Goal: Use online tool/utility: Utilize a website feature to perform a specific function

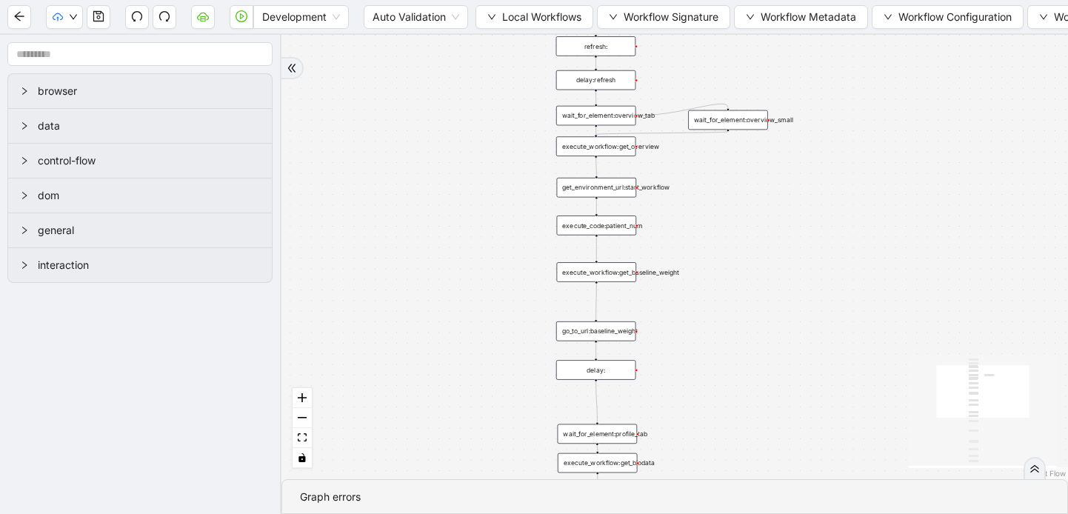
drag, startPoint x: 590, startPoint y: 192, endPoint x: 192, endPoint y: 540, distance: 528.6
click at [192, 513] on html "Development Auto Validation Local Workflows Workflow Signature Workflow Metadat…" at bounding box center [534, 257] width 1068 height 514
click at [624, 118] on div "wait_for_element:overview_tab" at bounding box center [596, 117] width 80 height 20
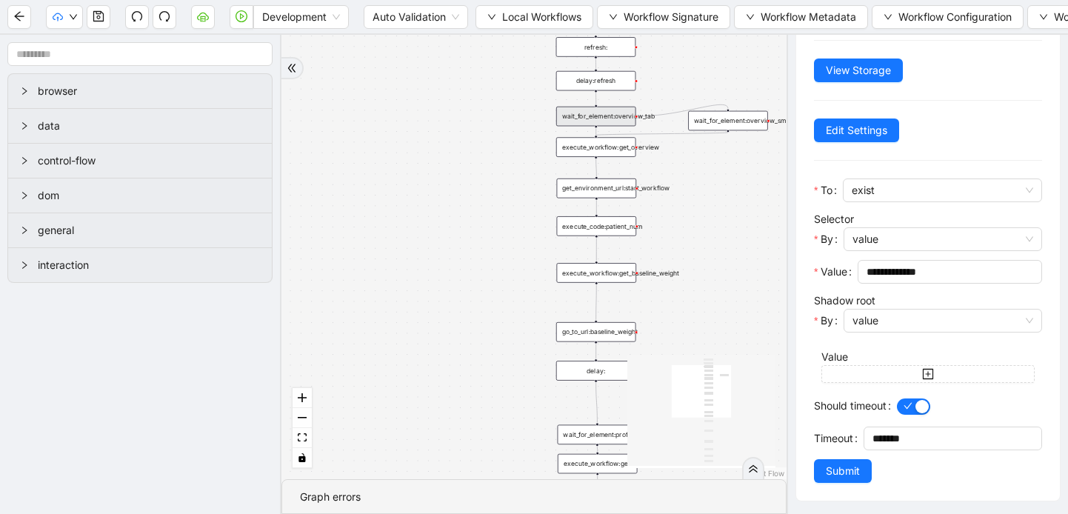
scroll to position [81, 0]
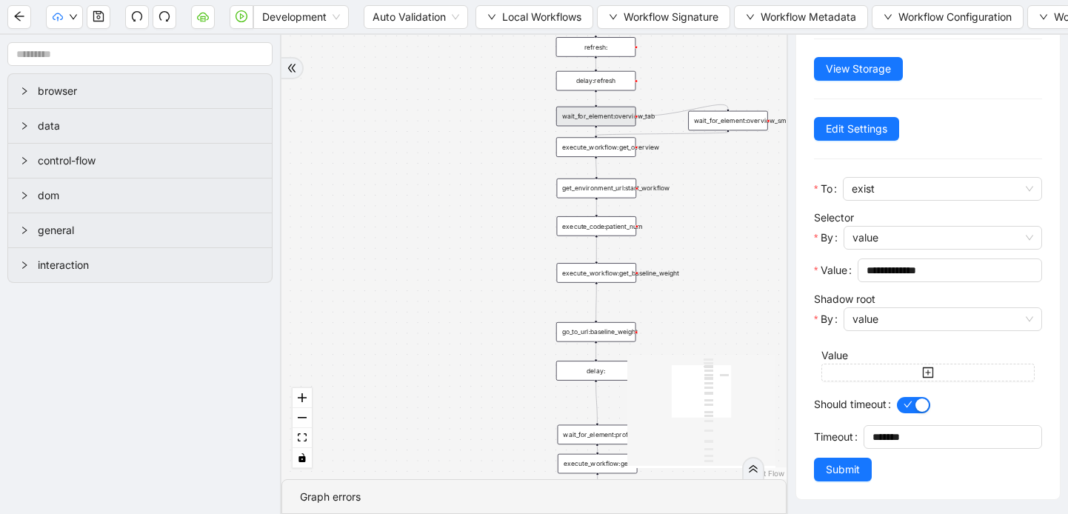
click at [734, 126] on div "wait_for_element:overview_small" at bounding box center [728, 121] width 80 height 20
click at [611, 119] on div "wait_for_element:overview_tab" at bounding box center [596, 117] width 80 height 20
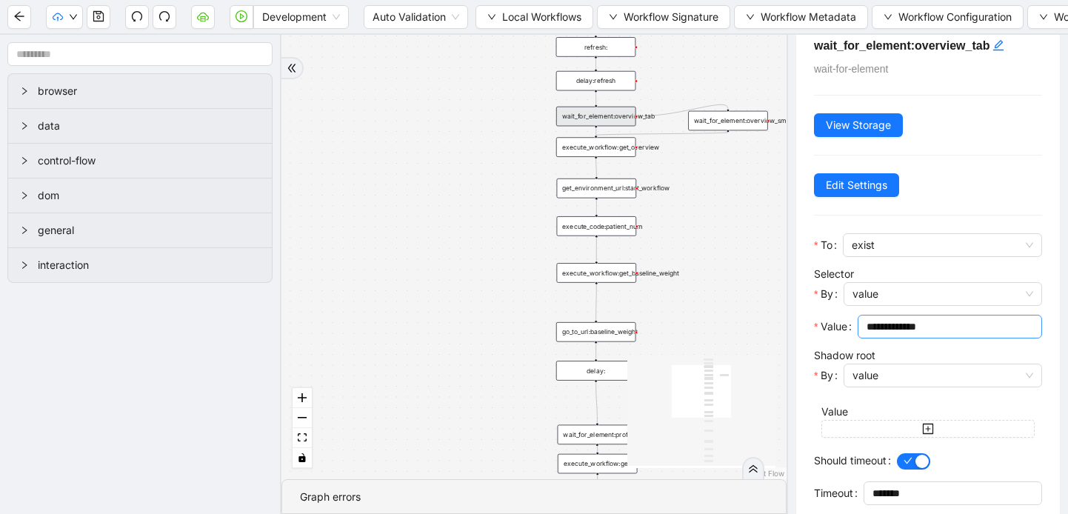
scroll to position [0, 0]
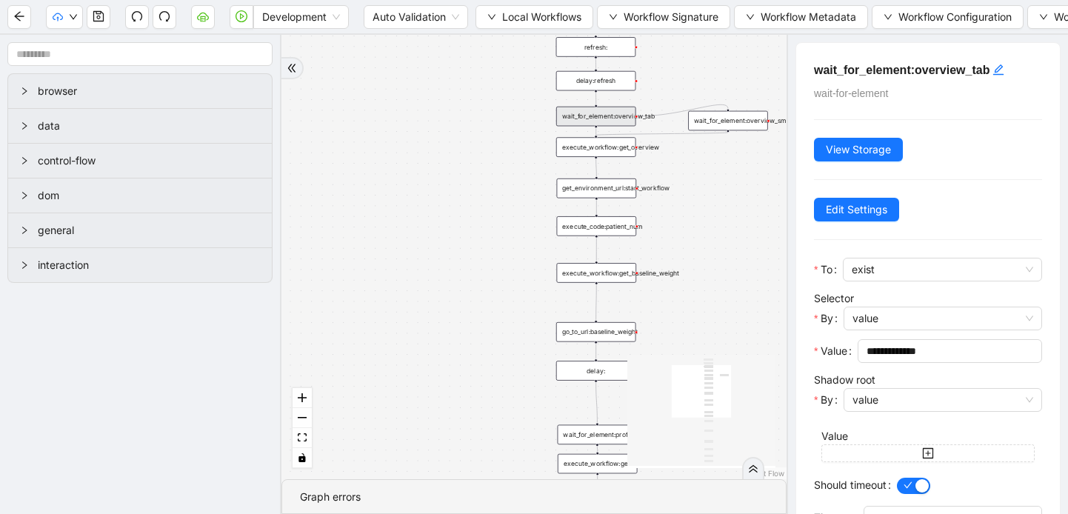
click at [624, 153] on div "execute_workflow:get_overview" at bounding box center [596, 147] width 80 height 20
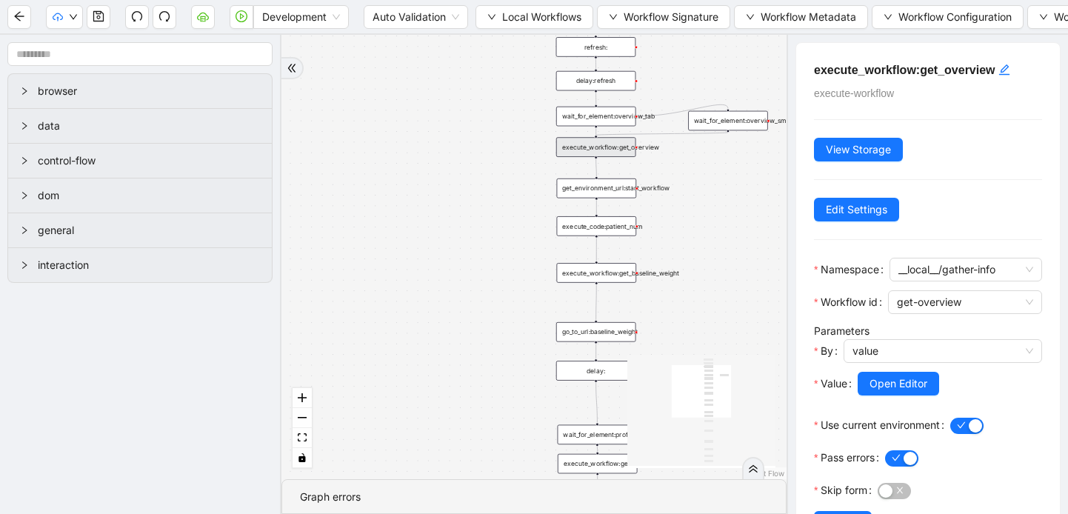
click at [745, 121] on div "wait_for_element:overview_small" at bounding box center [728, 121] width 80 height 20
click at [747, 122] on div "wait_for_element:overview_small" at bounding box center [728, 122] width 80 height 20
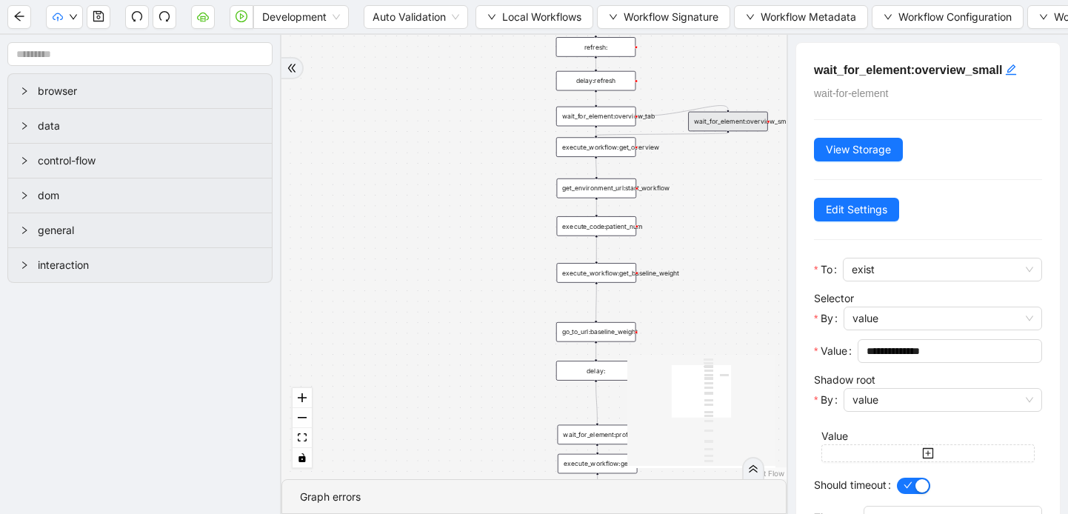
click at [964, 68] on h5 "wait_for_element:overview_small" at bounding box center [928, 70] width 228 height 19
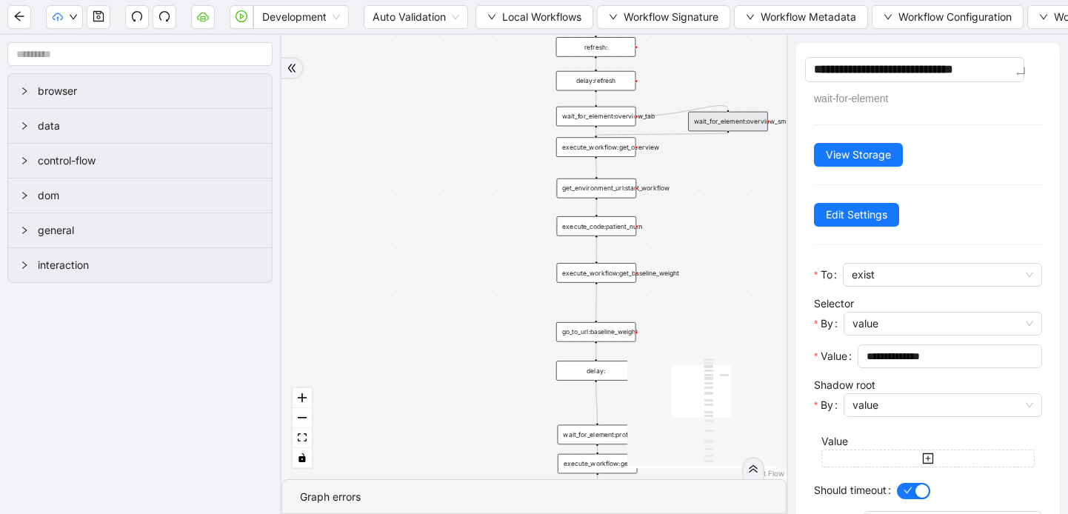
click at [972, 236] on div "**********" at bounding box center [928, 314] width 264 height 542
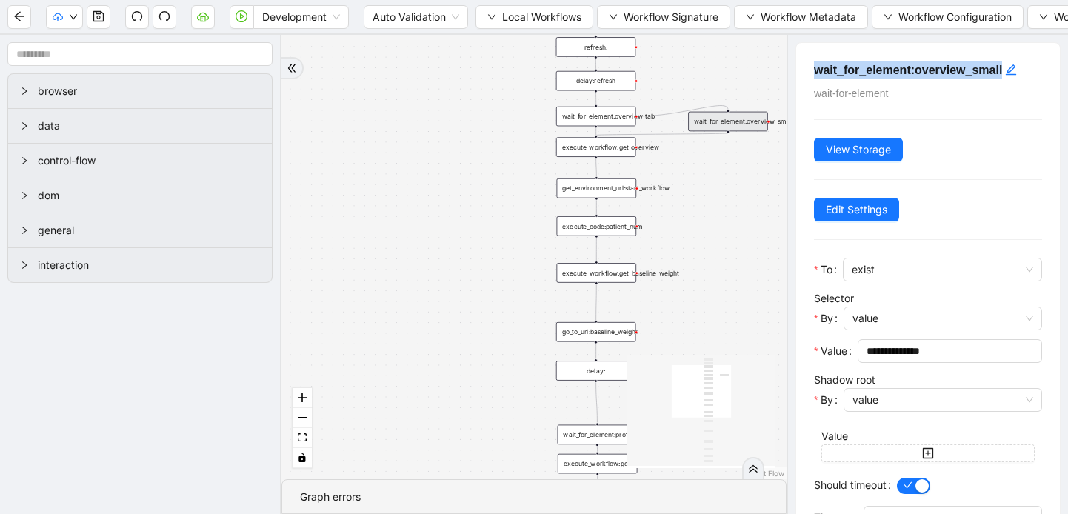
drag, startPoint x: 1039, startPoint y: 76, endPoint x: 818, endPoint y: 68, distance: 221.6
click at [818, 68] on div "**********" at bounding box center [928, 311] width 264 height 537
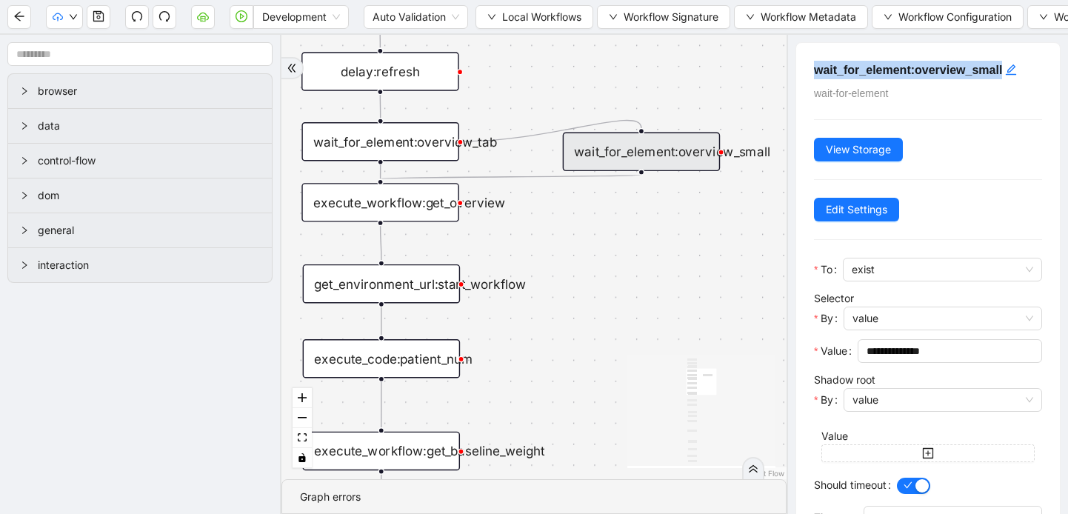
drag, startPoint x: 690, startPoint y: 220, endPoint x: 513, endPoint y: 369, distance: 231.9
click at [513, 369] on div "trigger execute_workflow:get_biodata execute_workflow:get_meds execute_workflow…" at bounding box center [533, 257] width 505 height 444
click at [419, 199] on div "execute_workflow:get_overview" at bounding box center [380, 202] width 158 height 39
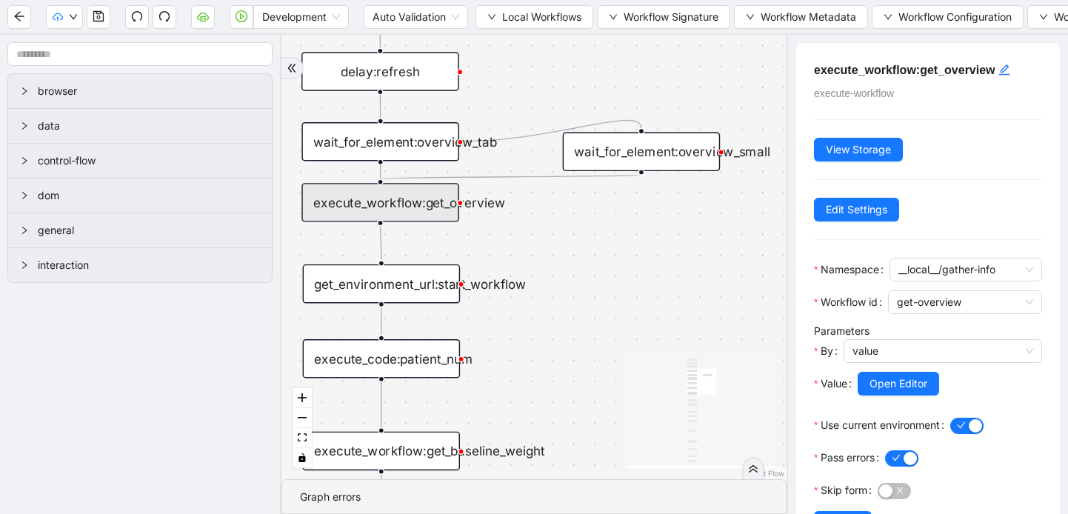
click at [424, 140] on div "wait_for_element:overview_tab" at bounding box center [380, 141] width 158 height 39
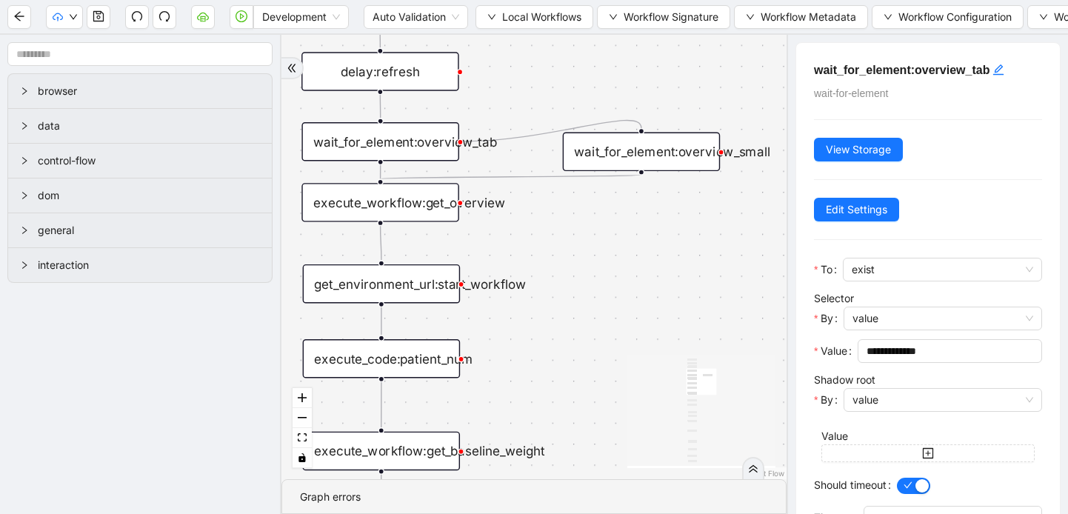
click at [620, 156] on div "wait_for_element:overview_small" at bounding box center [642, 152] width 158 height 39
